Goal: Task Accomplishment & Management: Complete application form

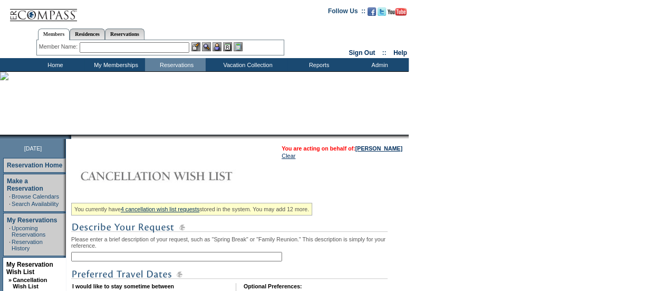
scroll to position [66, 0]
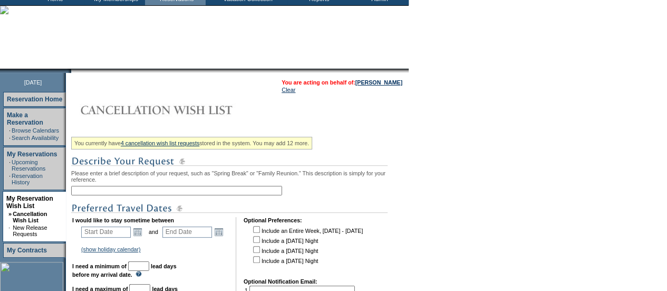
click at [172, 191] on input "text" at bounding box center [176, 190] width 211 height 9
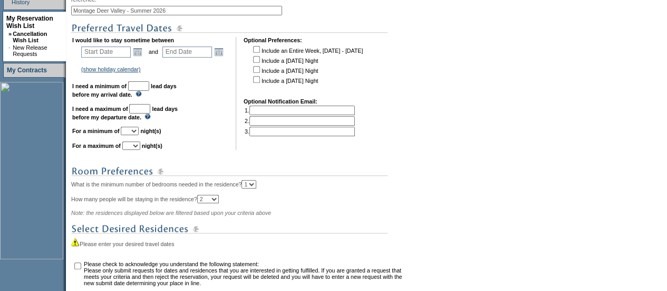
scroll to position [268, 0]
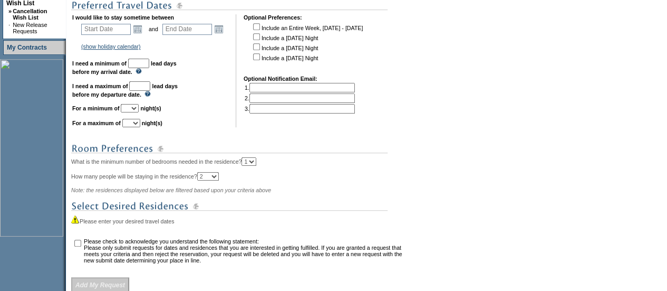
type input "Montage Deer Valley - Summer 2026"
click at [149, 68] on input "text" at bounding box center [138, 63] width 21 height 9
click at [150, 98] on b "lead days before my departure date." at bounding box center [124, 90] width 105 height 15
click at [150, 91] on input "text" at bounding box center [139, 85] width 21 height 9
click at [221, 88] on td "I would like to stay sometime between Start Date Open the calendar popup. << < …" at bounding box center [150, 70] width 156 height 113
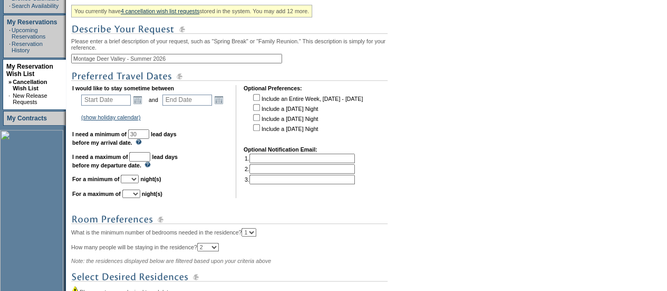
scroll to position [197, 0]
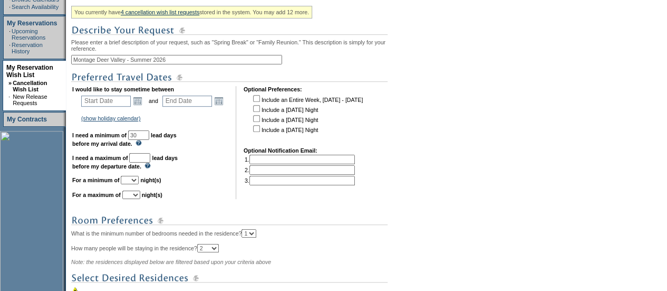
click at [149, 140] on input "30" at bounding box center [138, 134] width 21 height 9
type input "3"
click at [139, 105] on link "Open the calendar popup." at bounding box center [138, 101] width 12 height 12
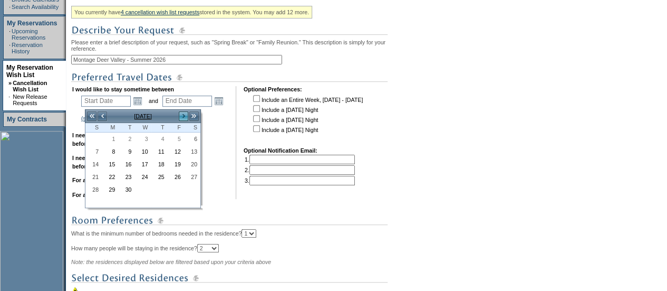
click at [186, 113] on link ">" at bounding box center [183, 116] width 11 height 11
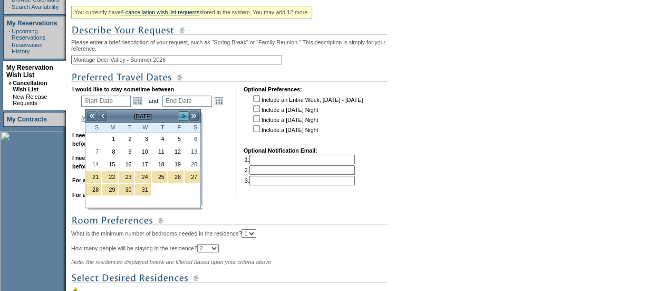
click at [186, 113] on link ">" at bounding box center [183, 116] width 11 height 11
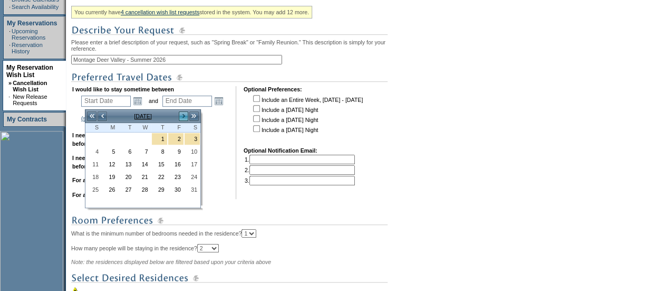
click at [186, 113] on link ">" at bounding box center [183, 116] width 11 height 11
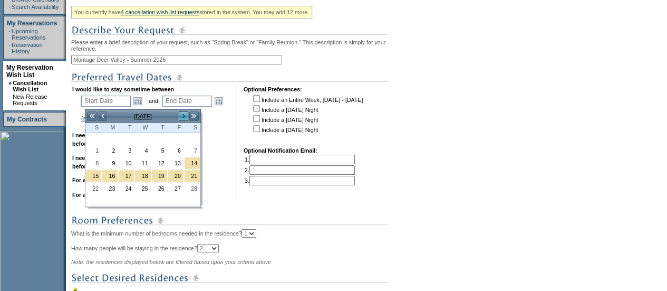
click at [186, 113] on link ">" at bounding box center [183, 116] width 11 height 11
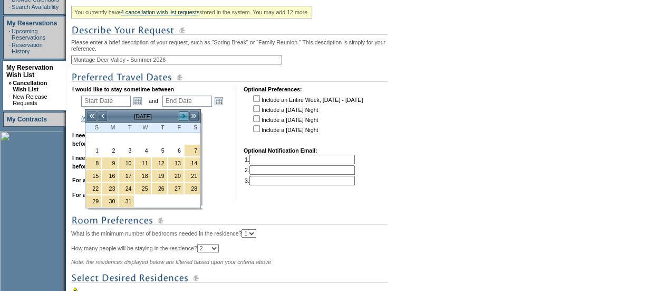
click at [186, 113] on link ">" at bounding box center [183, 116] width 11 height 11
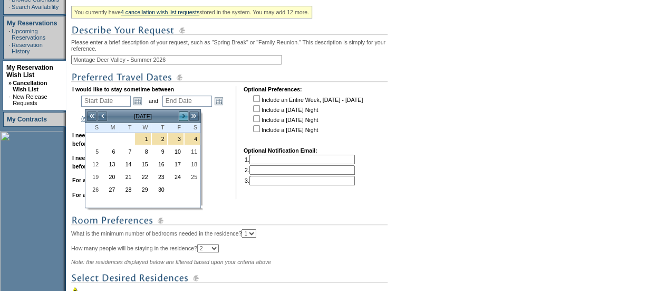
click at [186, 113] on link ">" at bounding box center [183, 116] width 11 height 11
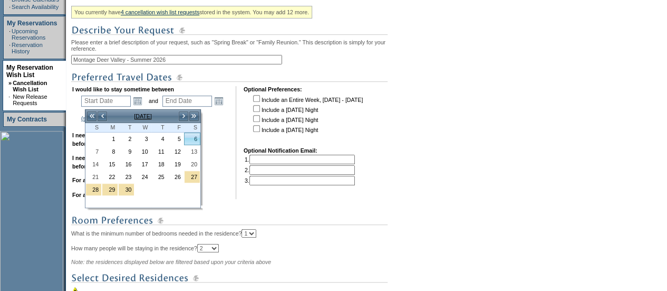
click at [194, 139] on link "6" at bounding box center [192, 139] width 15 height 12
type input "[DATE]"
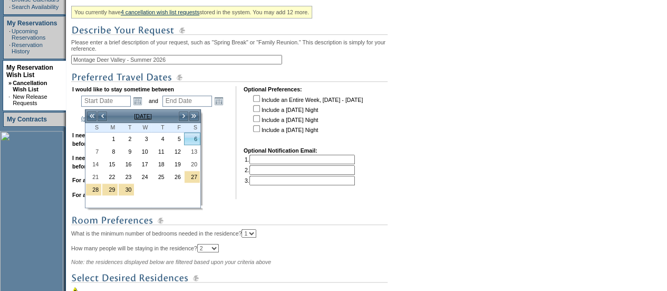
type input "278"
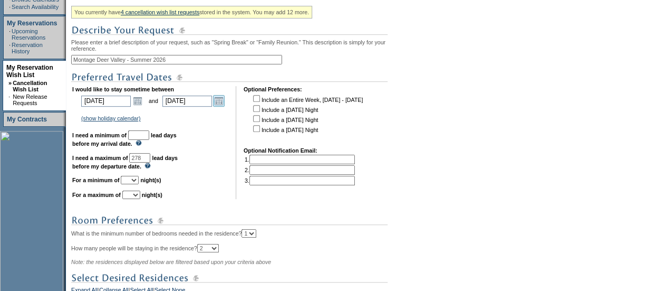
click at [225, 107] on link "Open the calendar popup." at bounding box center [219, 101] width 12 height 12
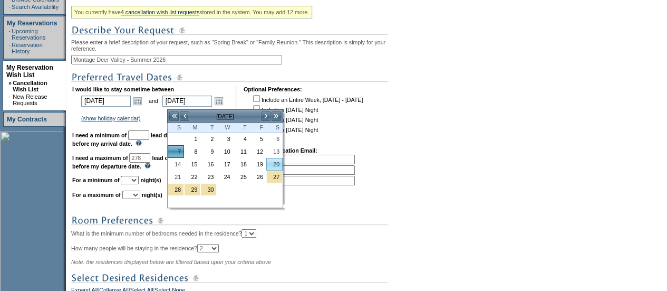
click at [275, 163] on link "20" at bounding box center [274, 164] width 15 height 12
type input "[DATE]"
type input "291"
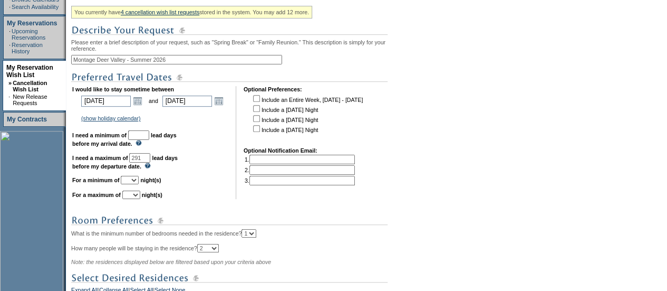
click at [149, 137] on input "text" at bounding box center [138, 134] width 21 height 9
type input "30"
click at [139, 183] on select "1 2 3 4 5 6 7 8 9 10 11 12 13 14" at bounding box center [130, 180] width 18 height 8
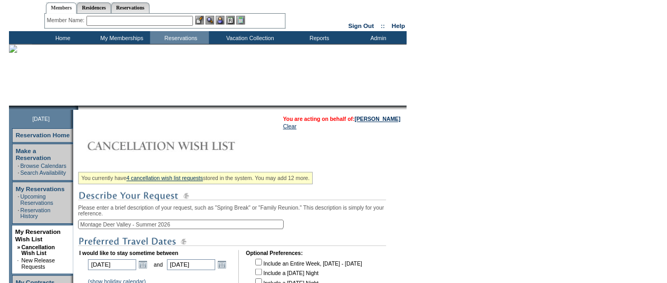
scroll to position [0, 0]
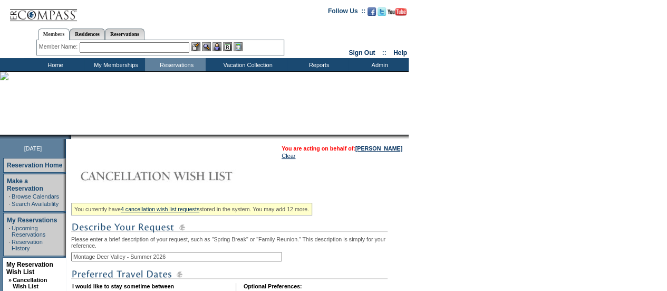
click at [123, 46] on input "text" at bounding box center [135, 47] width 110 height 11
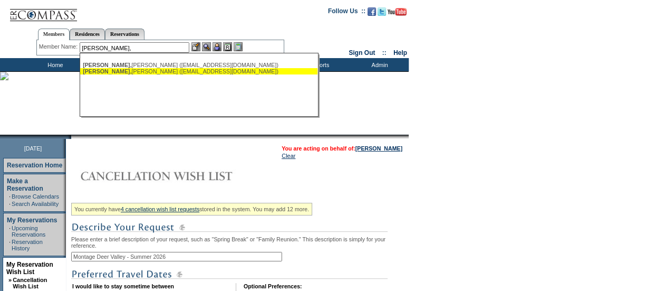
click at [123, 71] on div "[PERSON_NAME] ([EMAIL_ADDRESS][DOMAIN_NAME])" at bounding box center [199, 71] width 232 height 6
type input "[PERSON_NAME] ([EMAIL_ADDRESS][DOMAIN_NAME])"
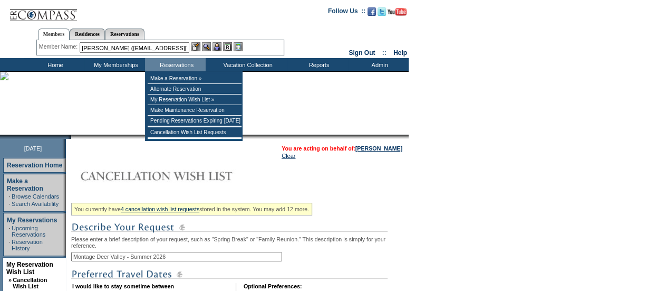
click at [217, 47] on img at bounding box center [216, 46] width 9 height 9
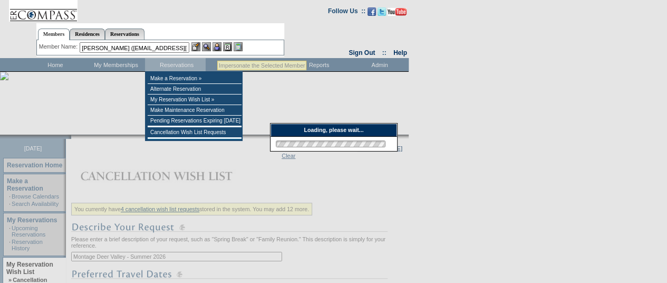
click at [208, 47] on img at bounding box center [206, 46] width 9 height 9
